Goal: Check status

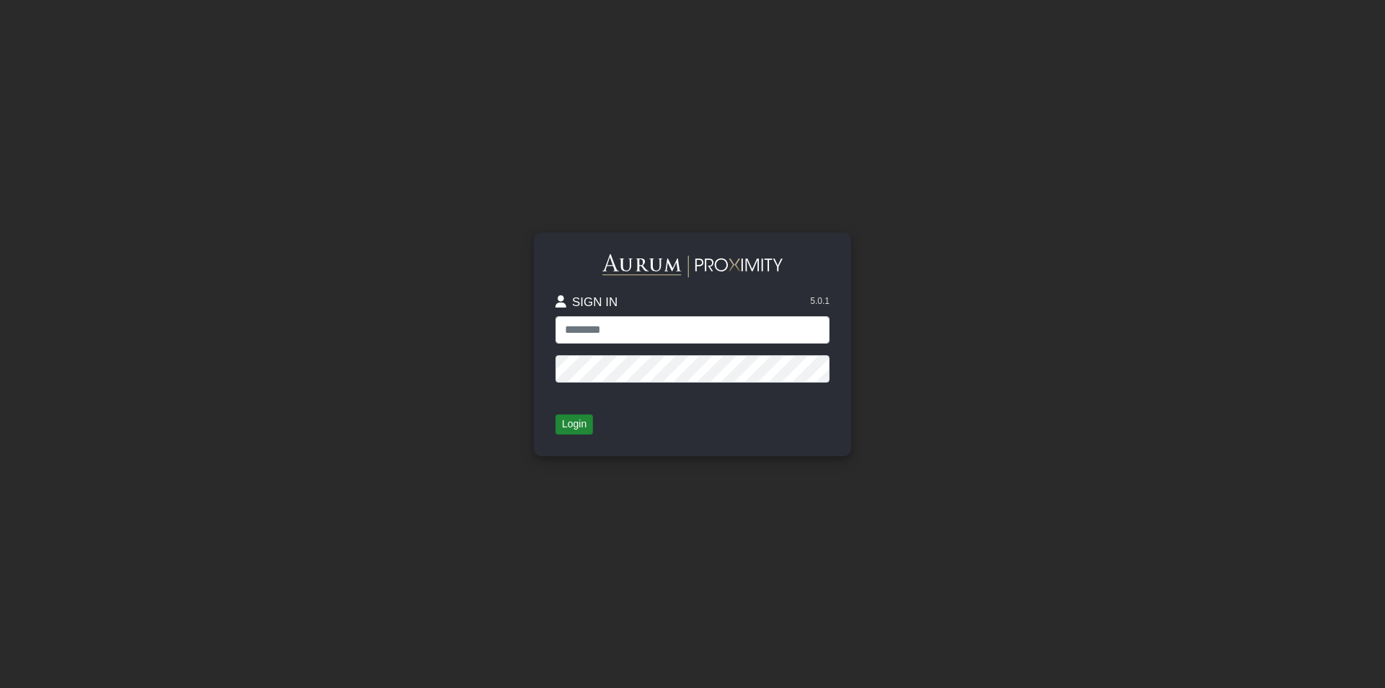
type input "**********"
click at [577, 422] on button "Login" at bounding box center [575, 424] width 38 height 20
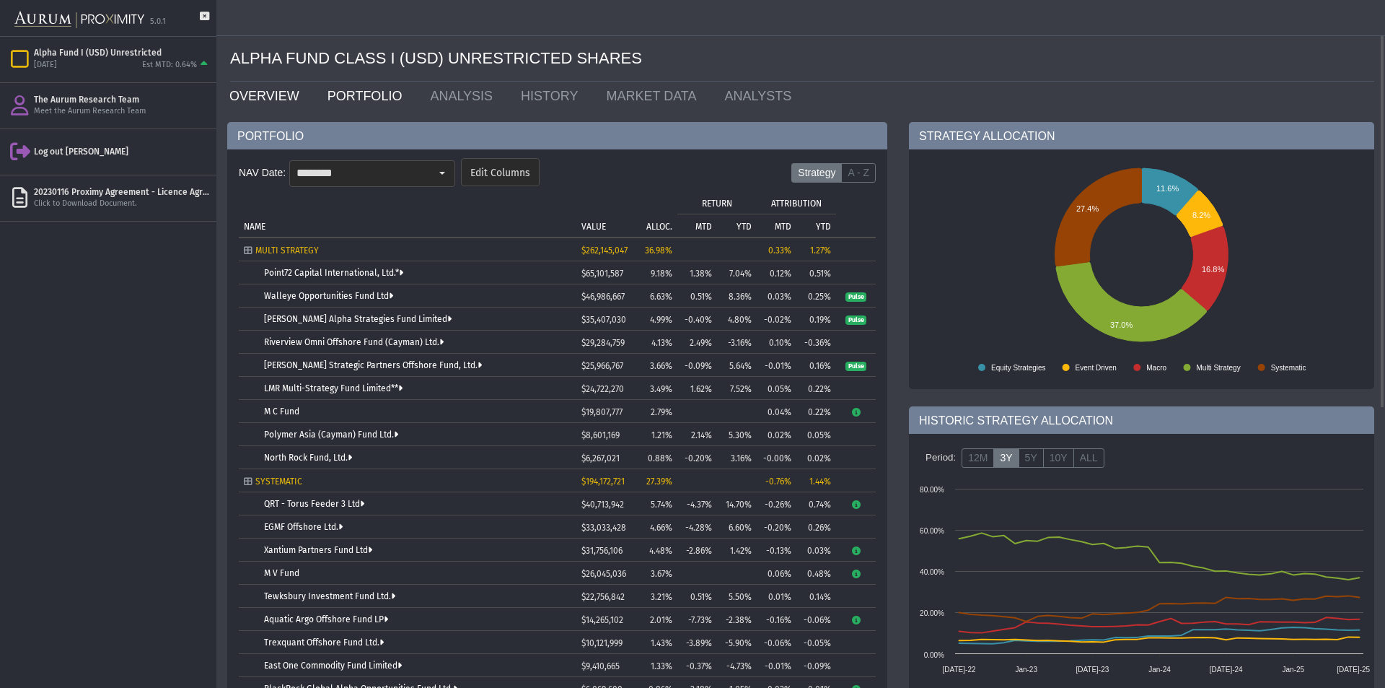
click at [268, 100] on link "OVERVIEW" at bounding box center [268, 96] width 98 height 29
